Goal: Transaction & Acquisition: Purchase product/service

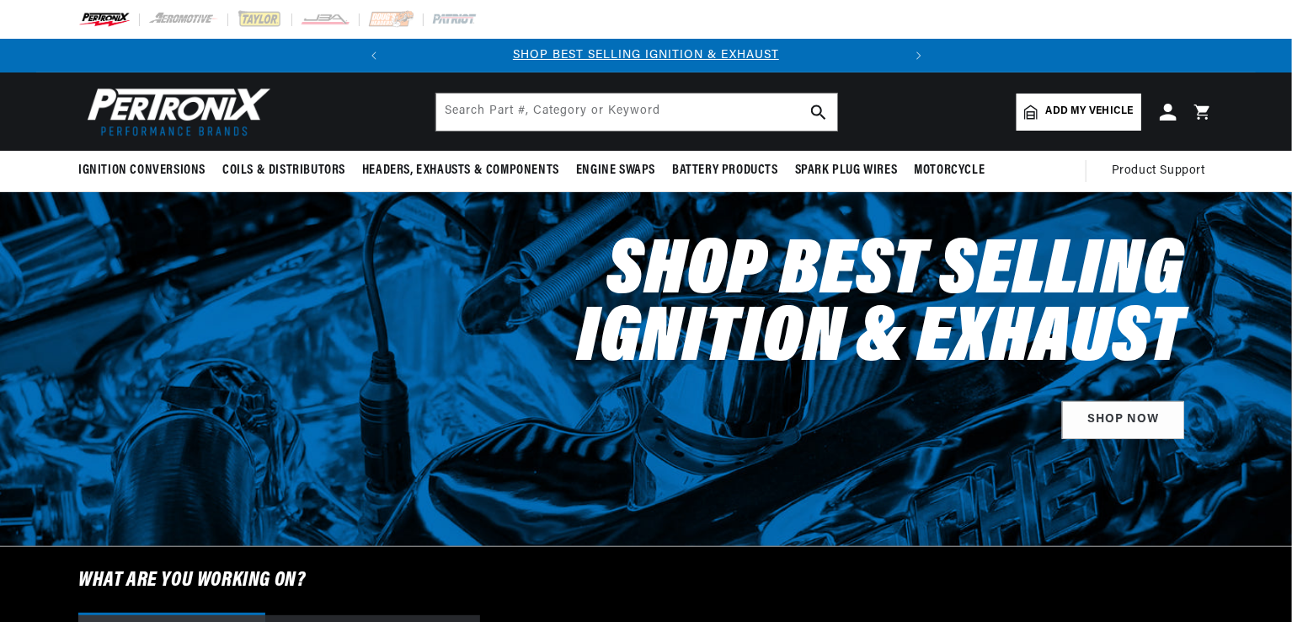
scroll to position [93, 0]
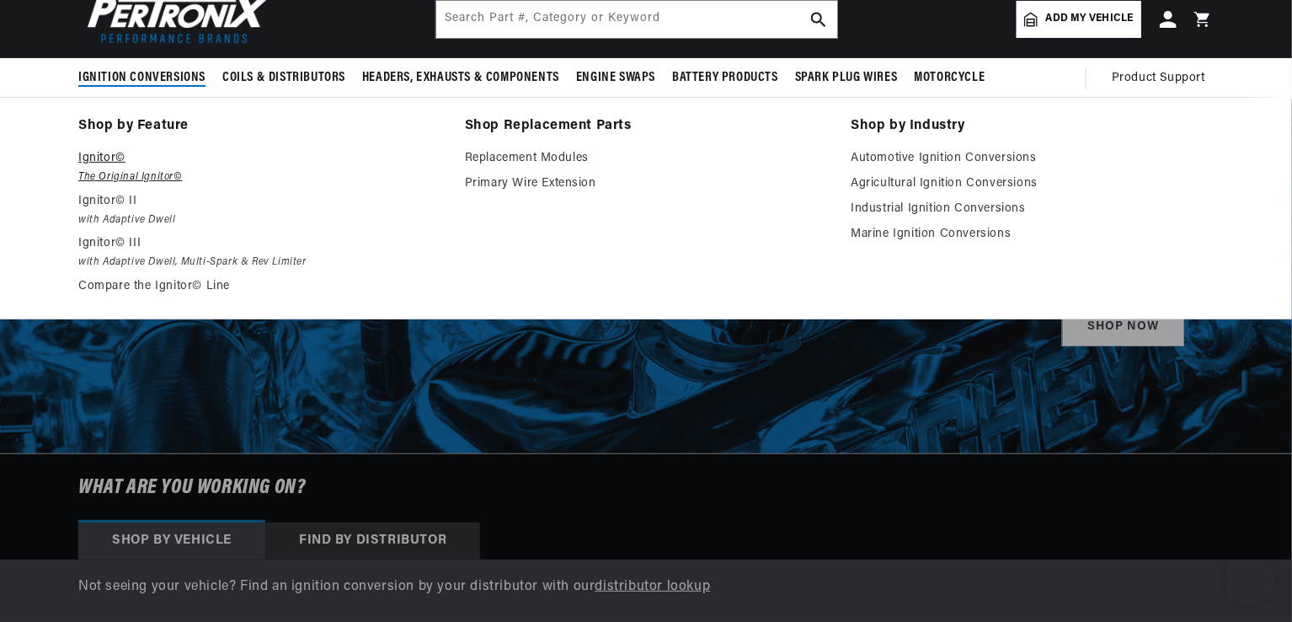
click at [105, 159] on p "Ignitor©" at bounding box center [259, 158] width 363 height 20
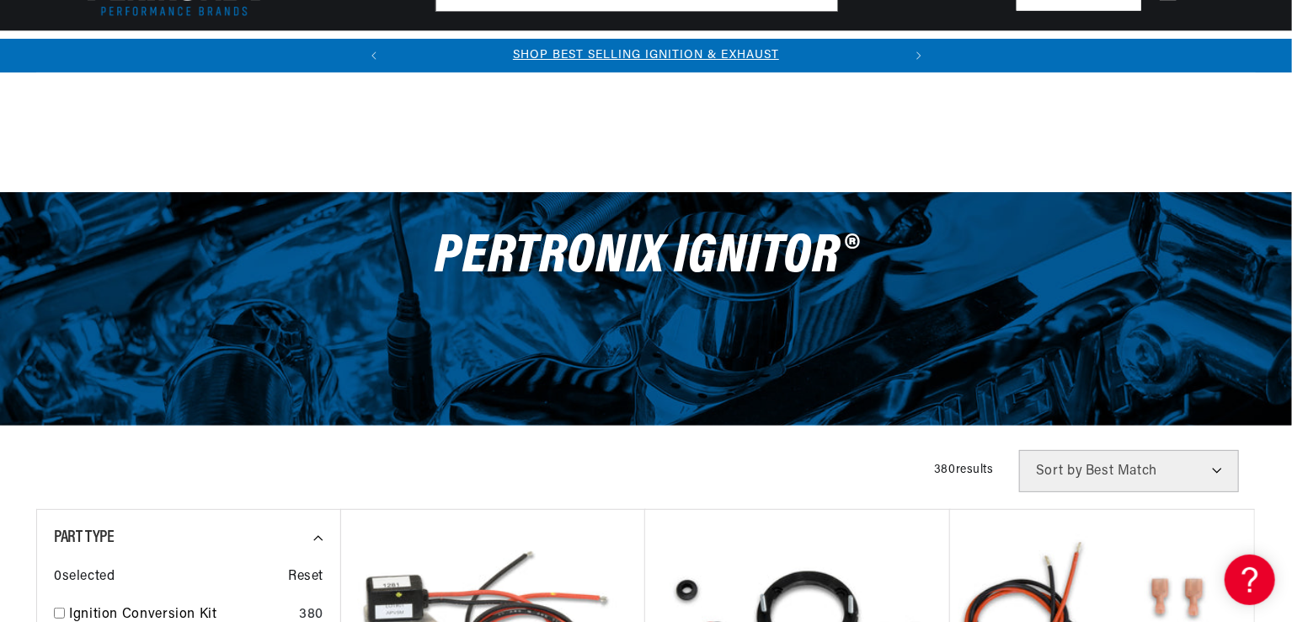
scroll to position [543, 0]
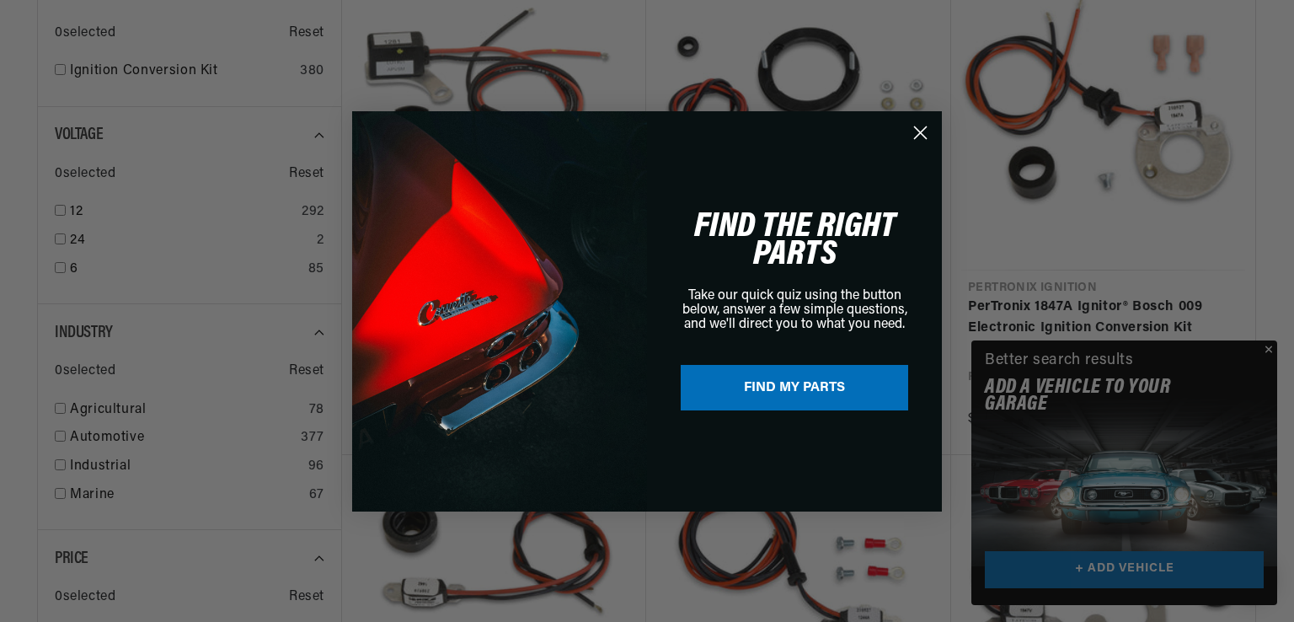
click at [920, 136] on circle "Close dialog" at bounding box center [920, 132] width 28 height 28
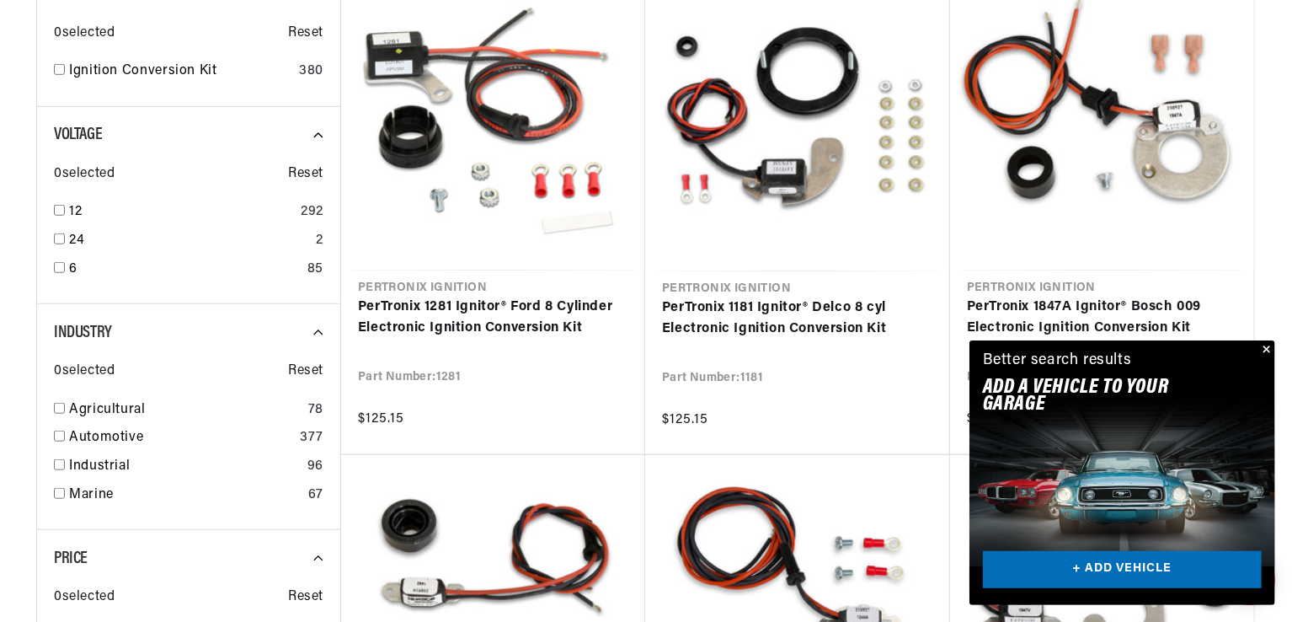
scroll to position [0, 510]
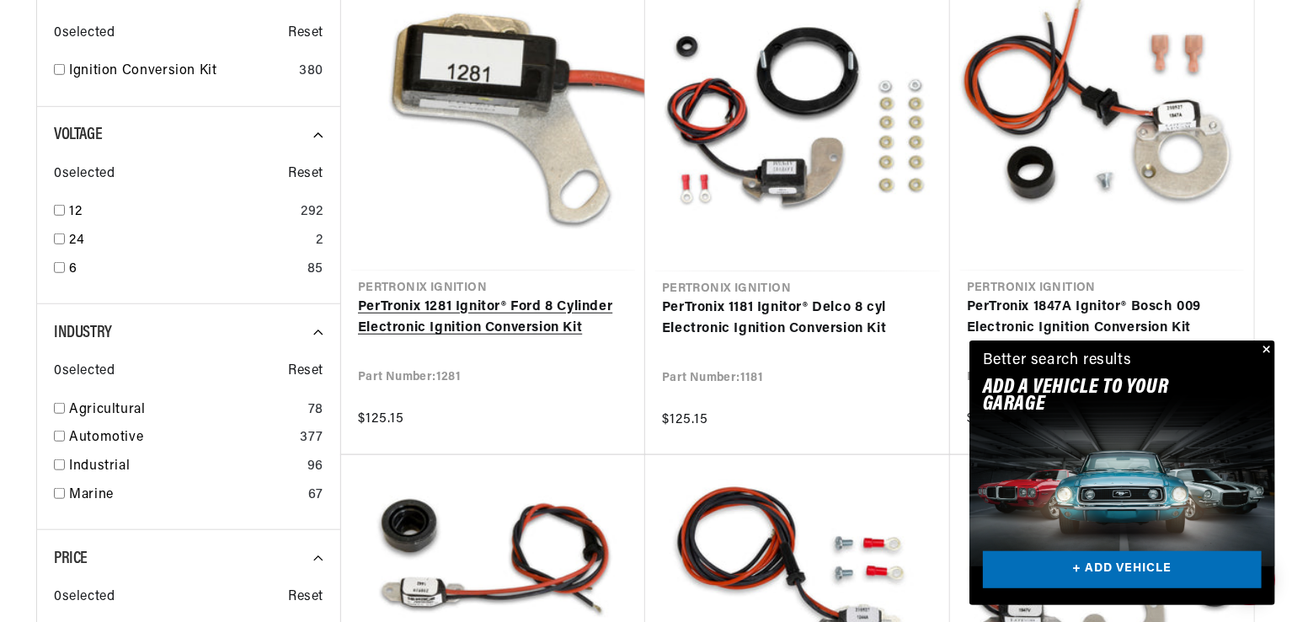
click at [485, 328] on link "PerTronix 1281 Ignitor® Ford 8 Cylinder Electronic Ignition Conversion Kit" at bounding box center [493, 317] width 270 height 43
